Goal: Navigation & Orientation: Find specific page/section

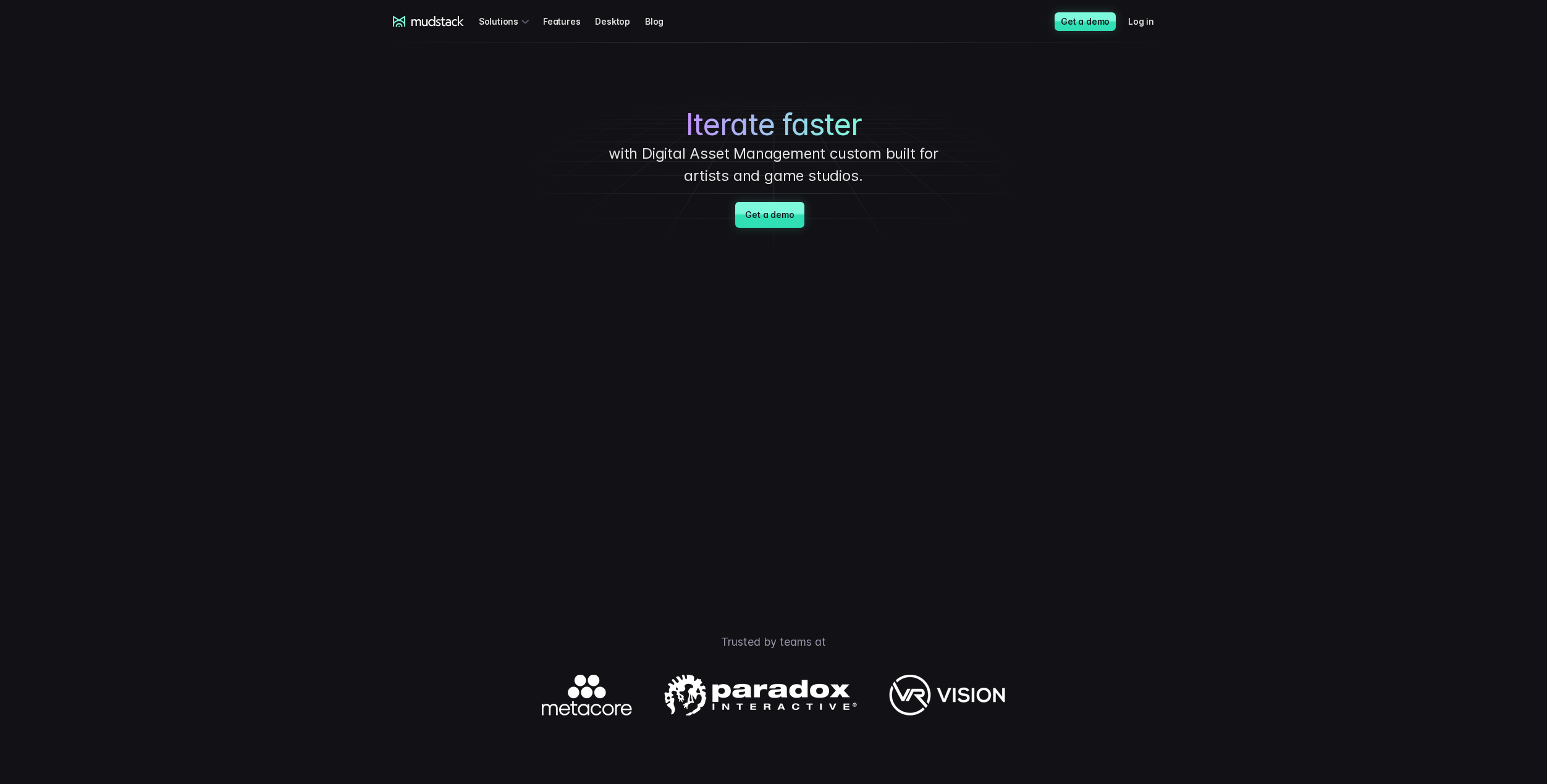
drag, startPoint x: 1267, startPoint y: 555, endPoint x: 1261, endPoint y: 304, distance: 251.1
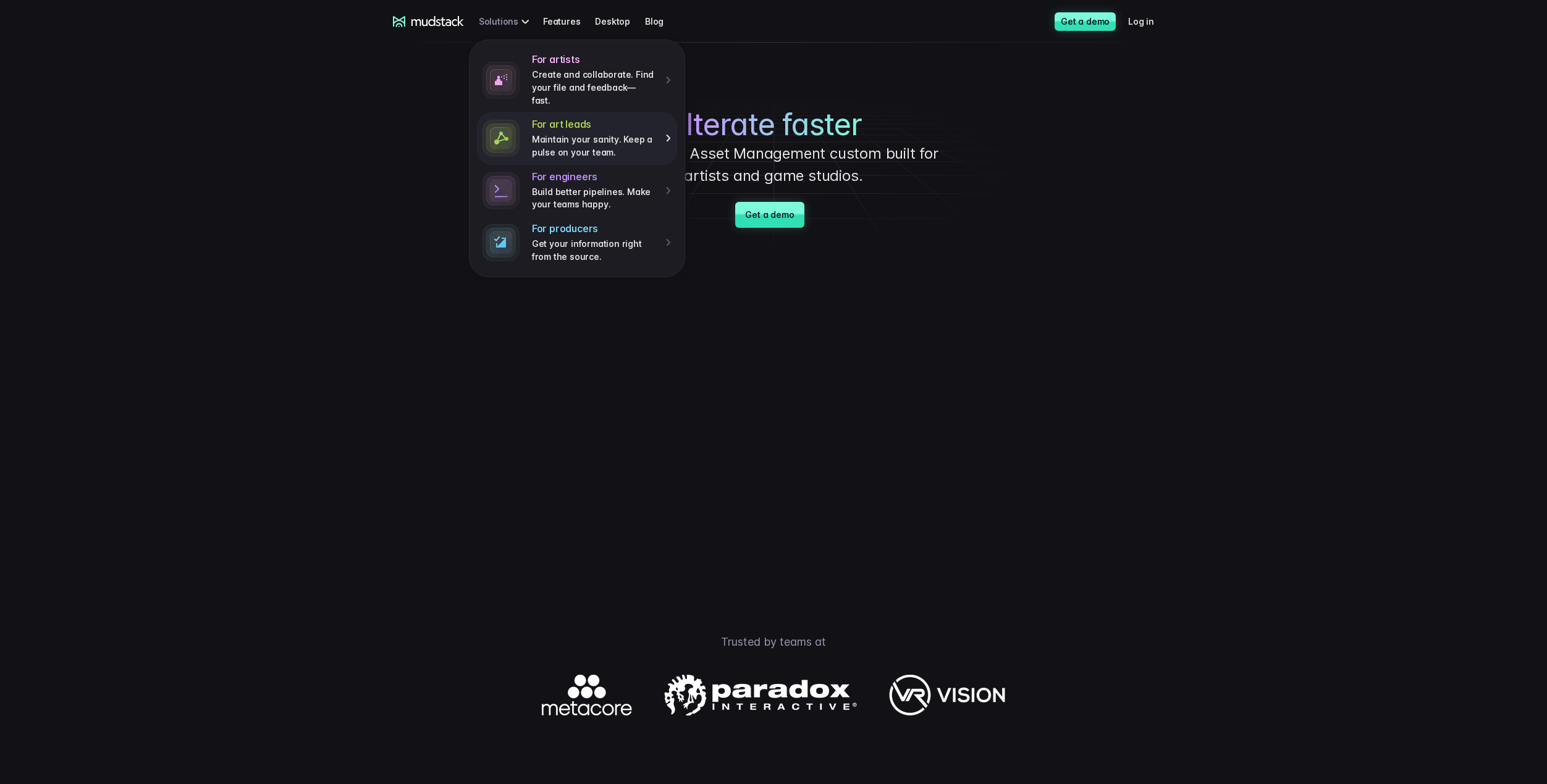
click at [598, 133] on p "Maintain your sanity. Keep a pulse on your team." at bounding box center [594, 146] width 125 height 25
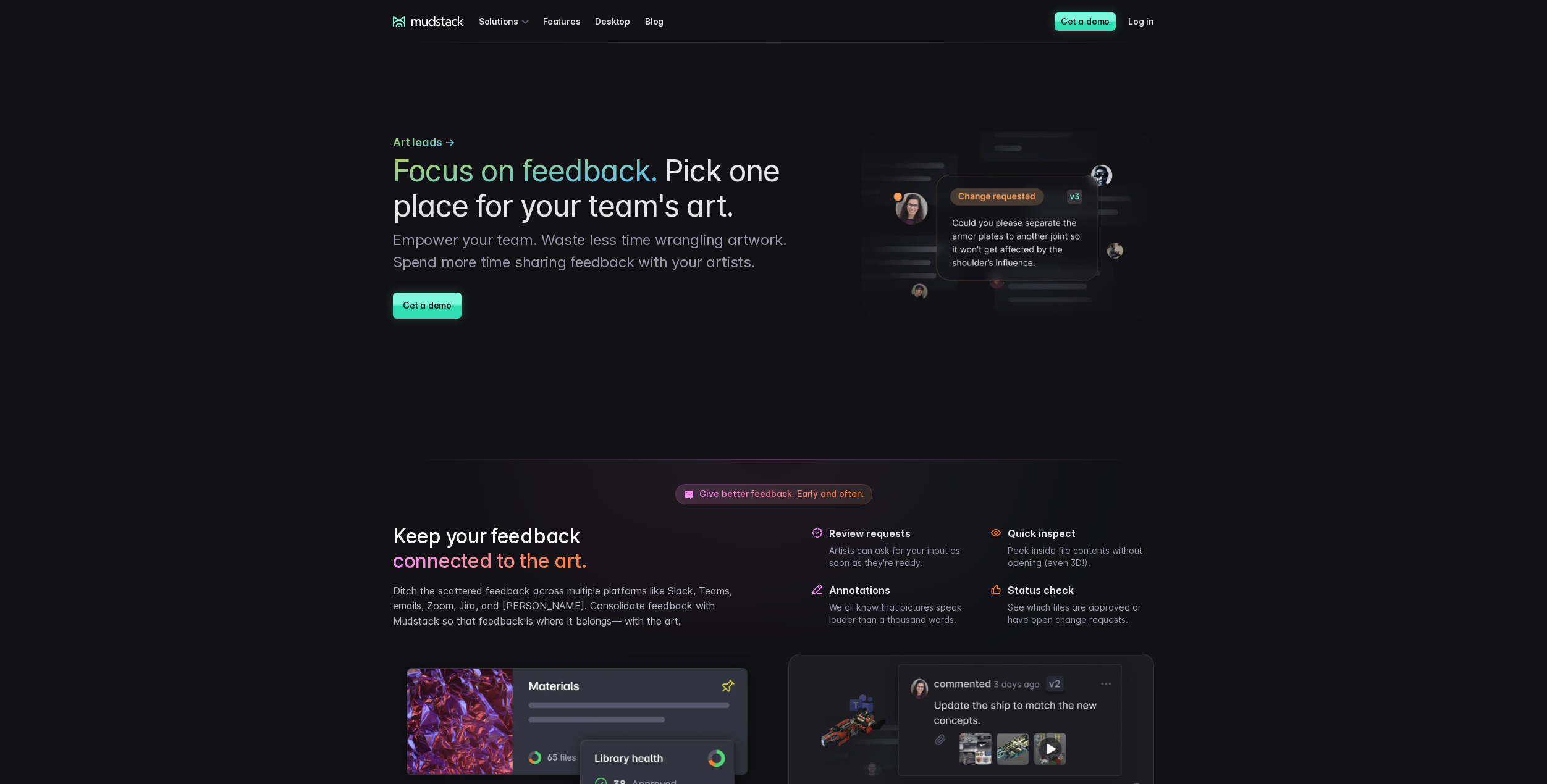
drag, startPoint x: 1305, startPoint y: 532, endPoint x: 1281, endPoint y: 274, distance: 259.1
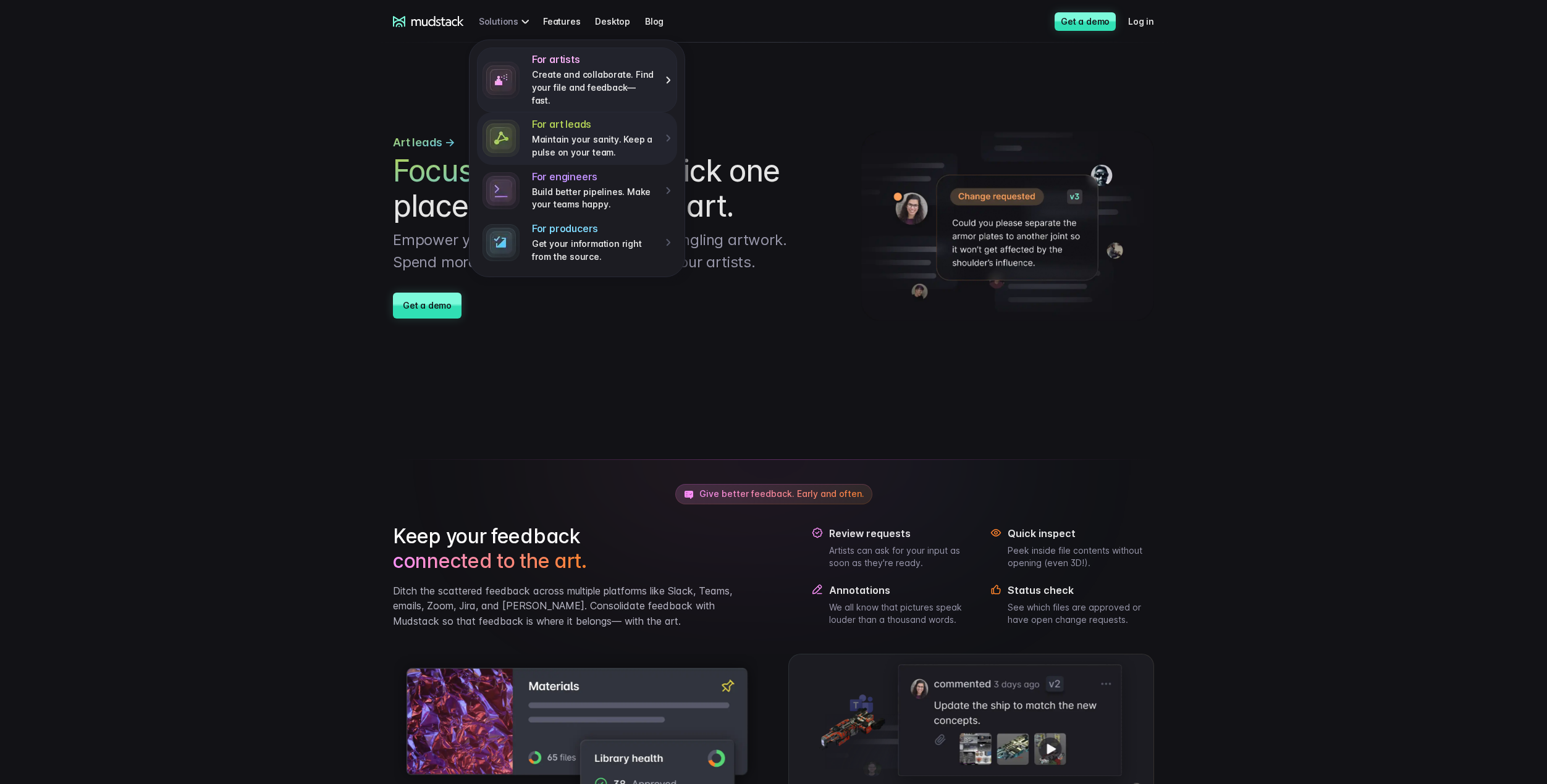
click at [562, 79] on p "Create and collaborate. Find your file and feedback— fast." at bounding box center [594, 88] width 125 height 38
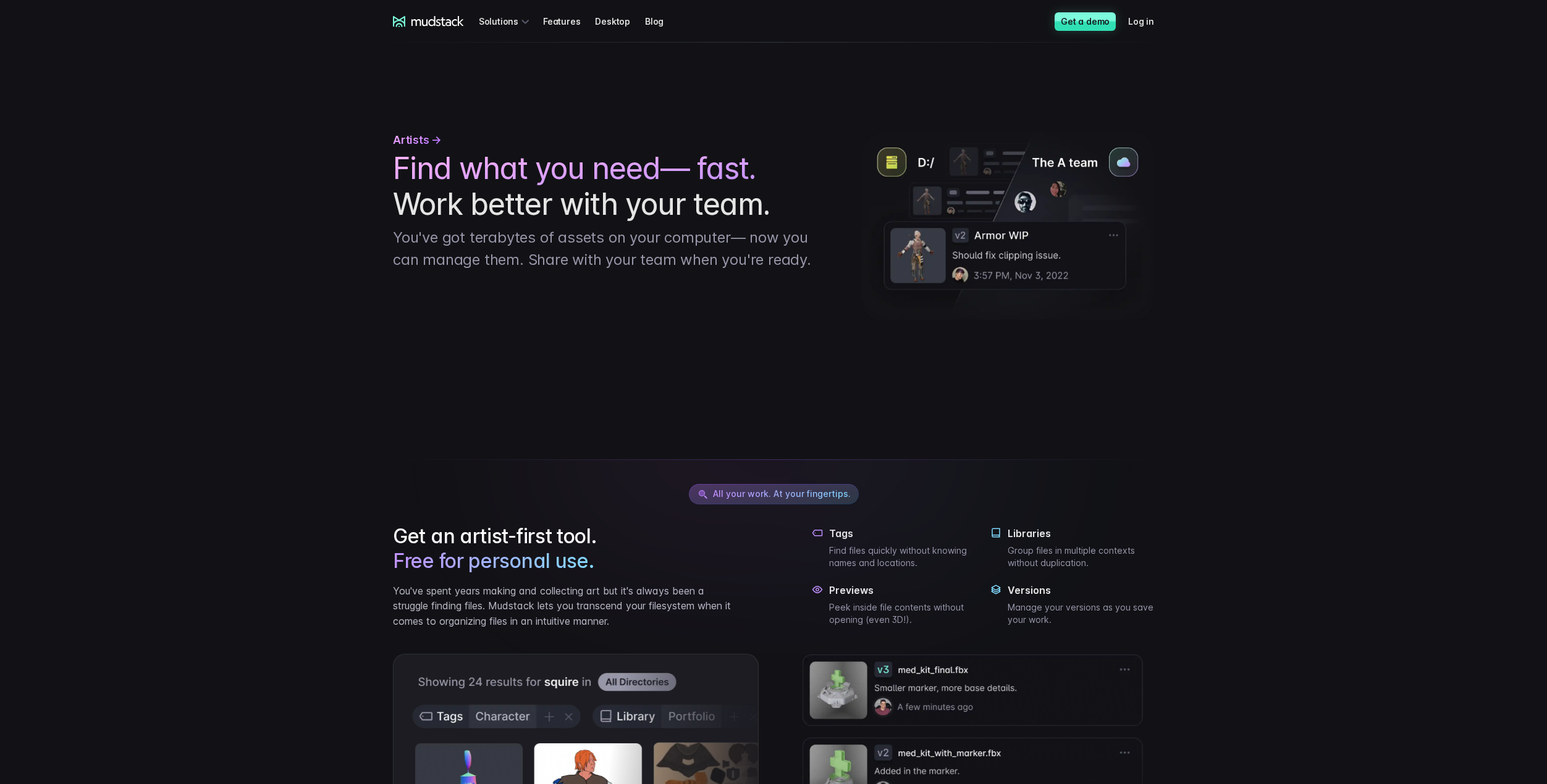
drag, startPoint x: 1353, startPoint y: 452, endPoint x: 1351, endPoint y: 366, distance: 86.0
click at [557, 24] on link "Features" at bounding box center [569, 21] width 52 height 23
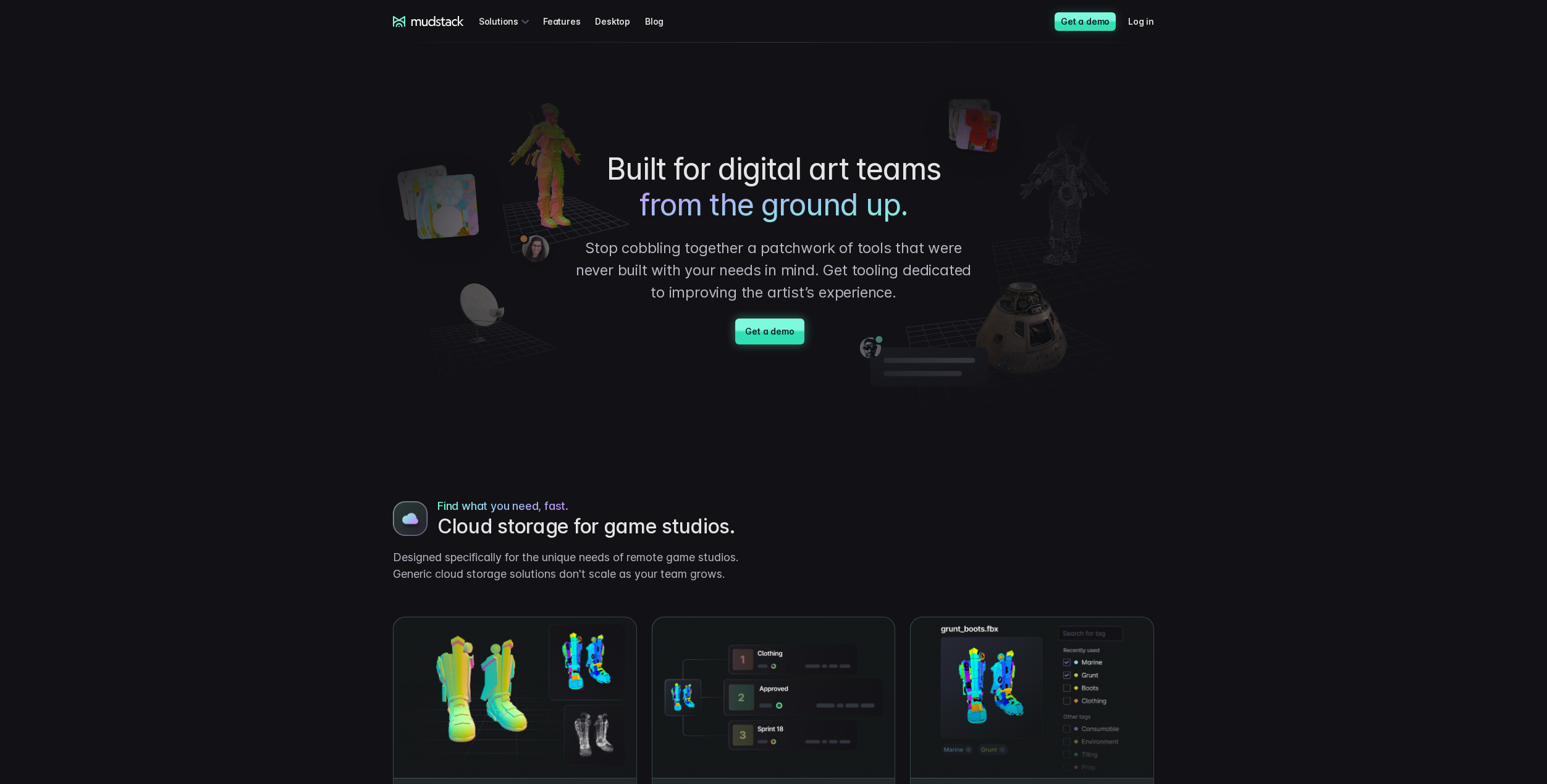
click at [773, 332] on link "Get a demo" at bounding box center [769, 331] width 69 height 26
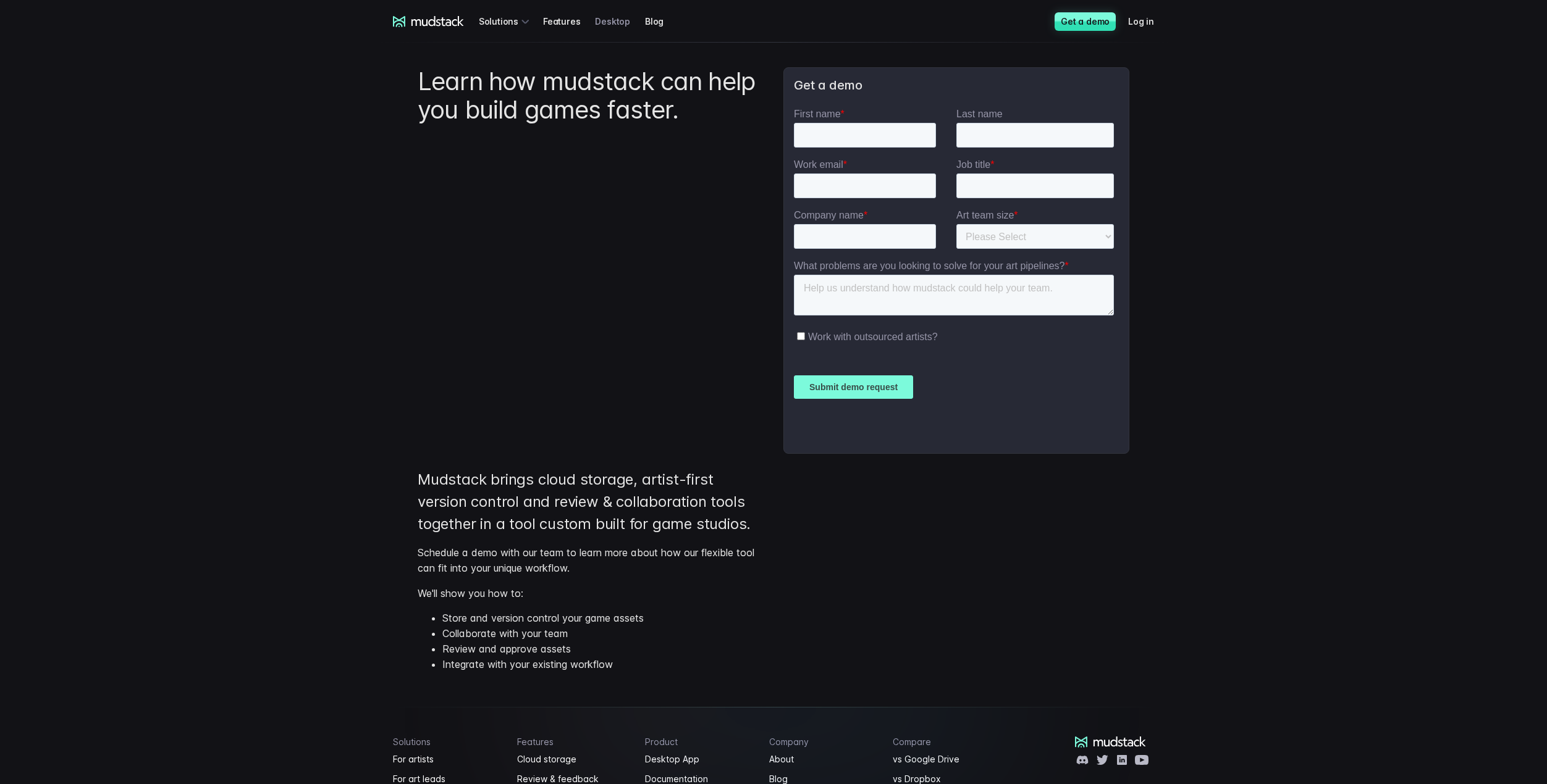
click at [614, 23] on link "Desktop" at bounding box center [620, 21] width 50 height 23
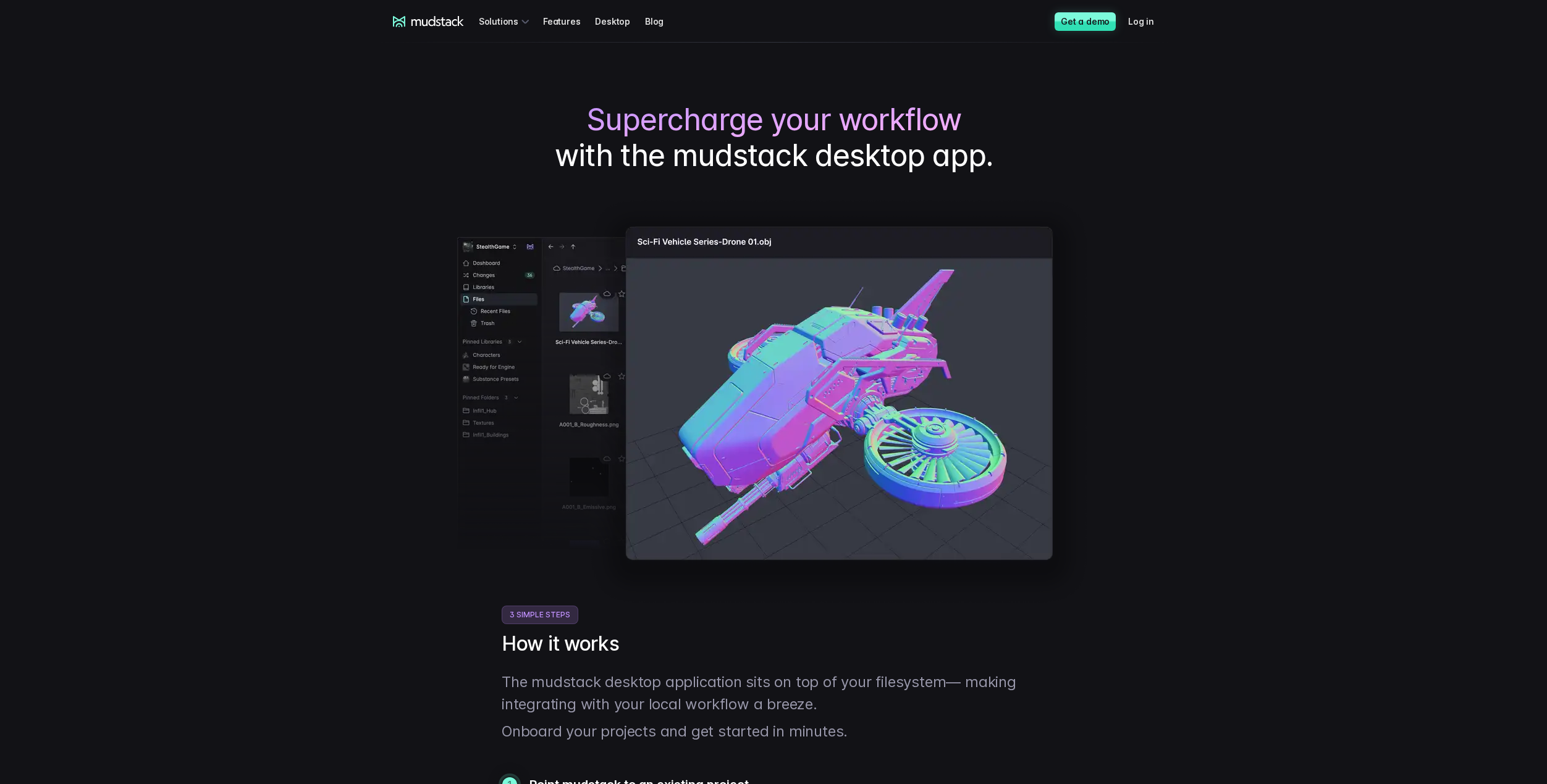
drag, startPoint x: 1281, startPoint y: 548, endPoint x: 1261, endPoint y: 323, distance: 225.9
click at [1143, 29] on link "Log in" at bounding box center [1149, 21] width 41 height 23
